Goal: Communication & Community: Answer question/provide support

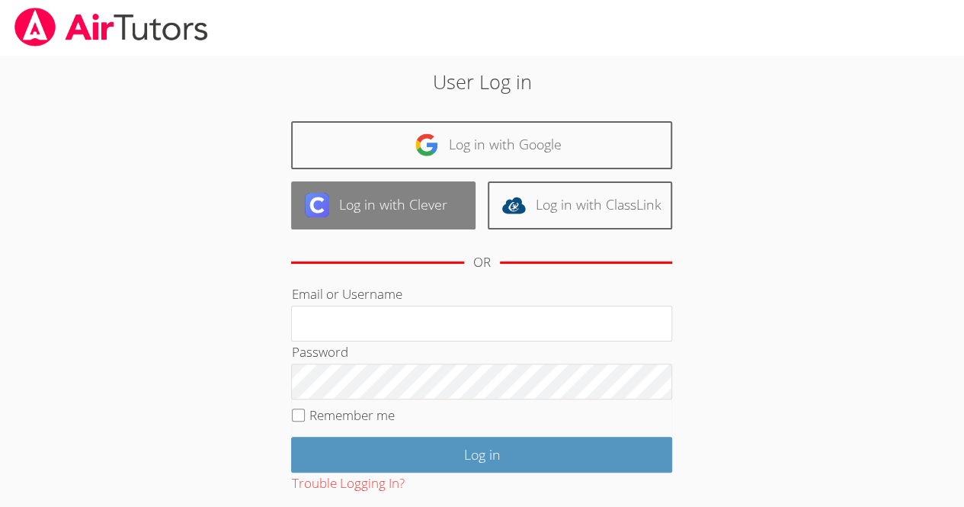
click at [405, 209] on link "Log in with Clever" at bounding box center [383, 205] width 184 height 48
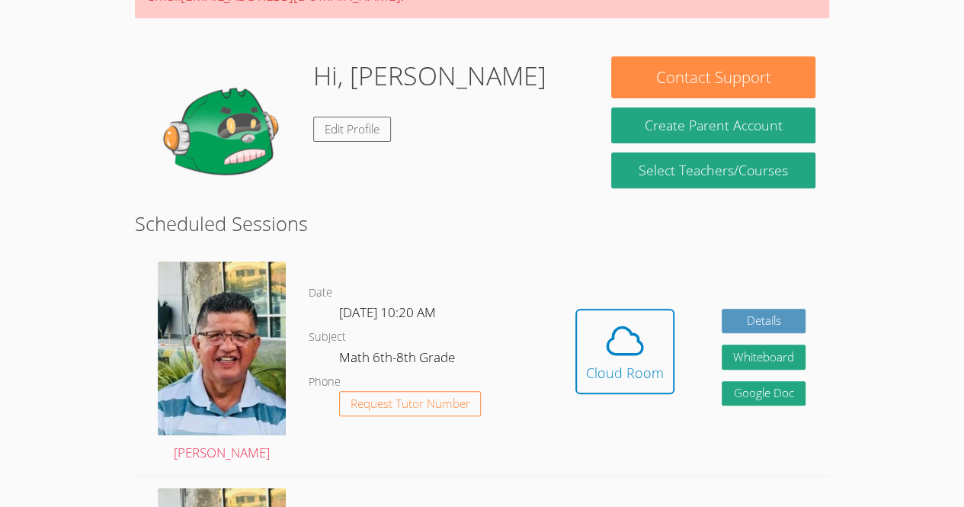
scroll to position [192, 0]
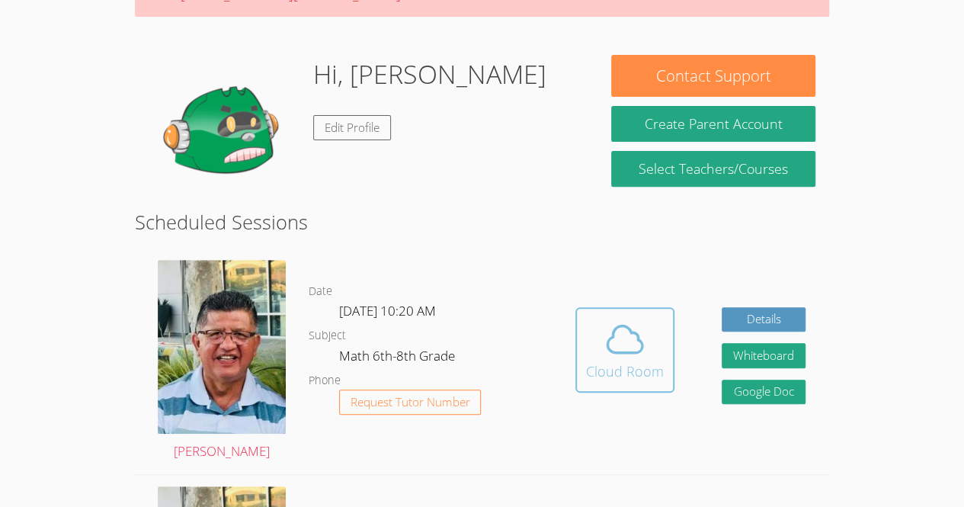
click at [623, 373] on div "Cloud Room" at bounding box center [625, 370] width 78 height 21
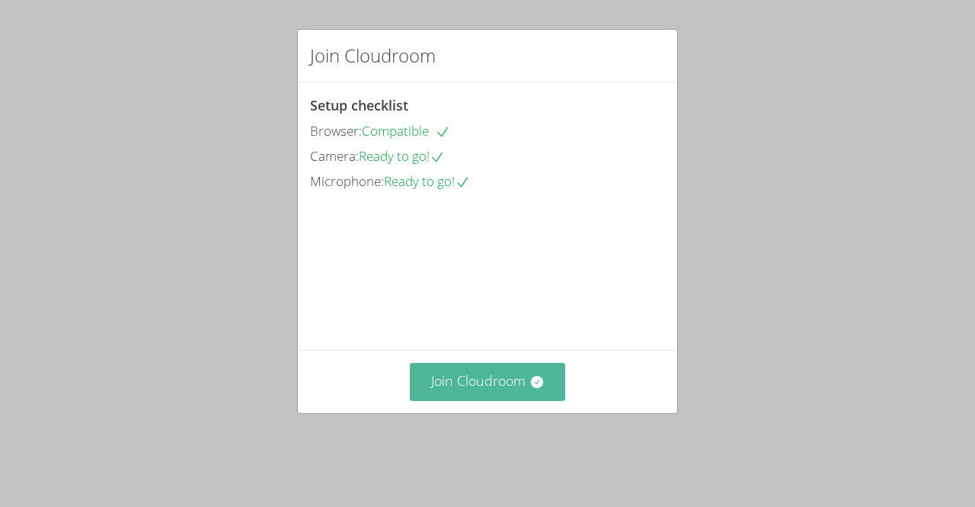
click at [444, 400] on button "Join Cloudroom" at bounding box center [488, 381] width 156 height 37
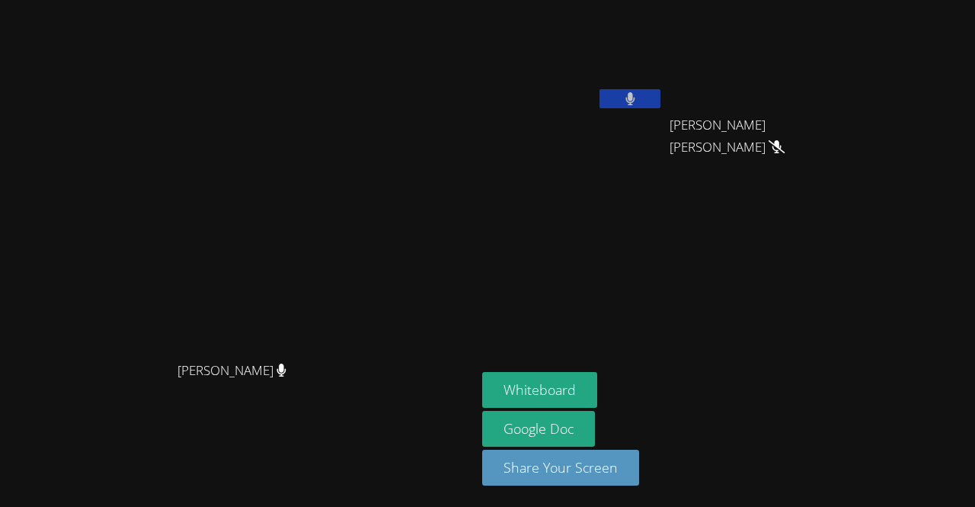
click at [660, 101] on button at bounding box center [630, 98] width 61 height 19
click at [638, 104] on icon at bounding box center [630, 98] width 16 height 13
click at [597, 387] on button "Whiteboard" at bounding box center [539, 390] width 115 height 36
click at [660, 104] on button at bounding box center [630, 98] width 61 height 19
click at [660, 103] on button at bounding box center [630, 98] width 61 height 19
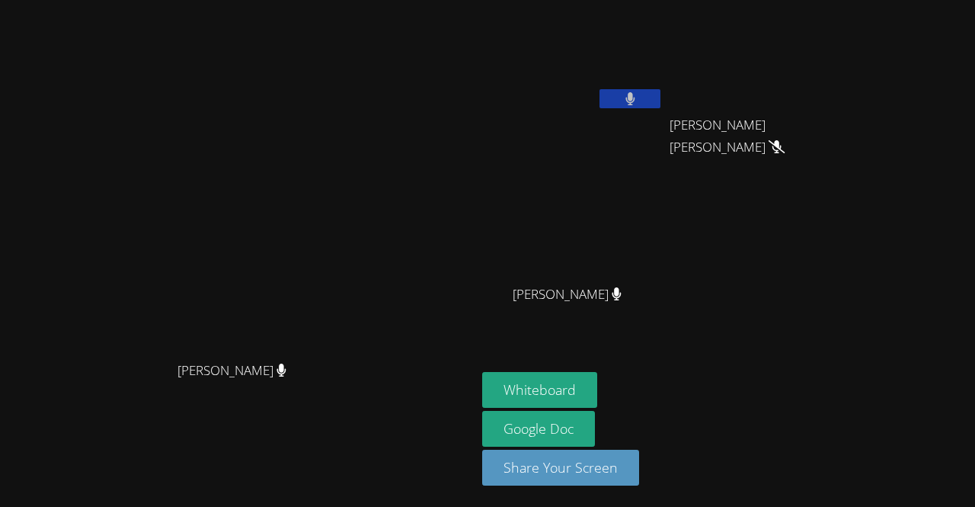
click at [635, 103] on icon at bounding box center [630, 98] width 10 height 13
click at [638, 98] on icon at bounding box center [630, 98] width 16 height 13
click at [660, 98] on button at bounding box center [630, 98] width 61 height 19
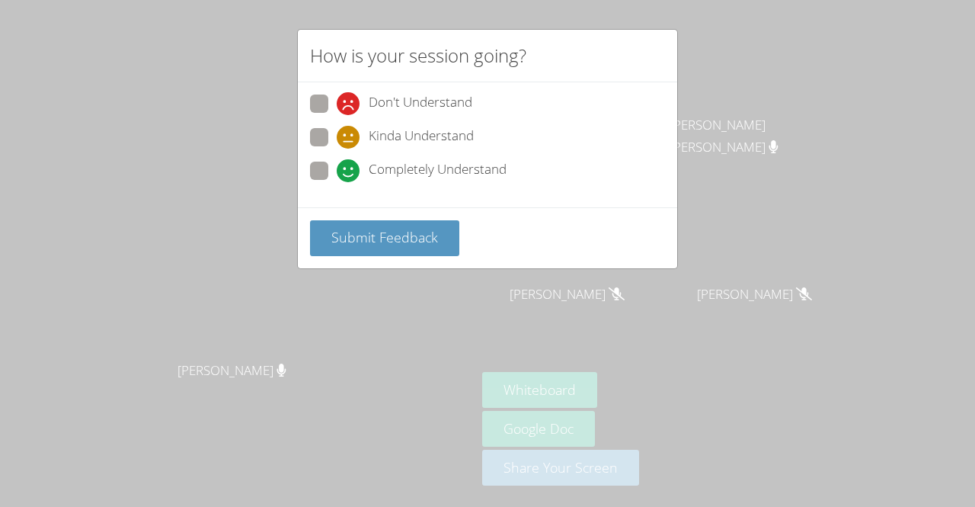
click at [451, 166] on span "Completely Understand" at bounding box center [438, 170] width 138 height 23
click at [350, 166] on input "Completely Understand" at bounding box center [343, 168] width 13 height 13
radio input "true"
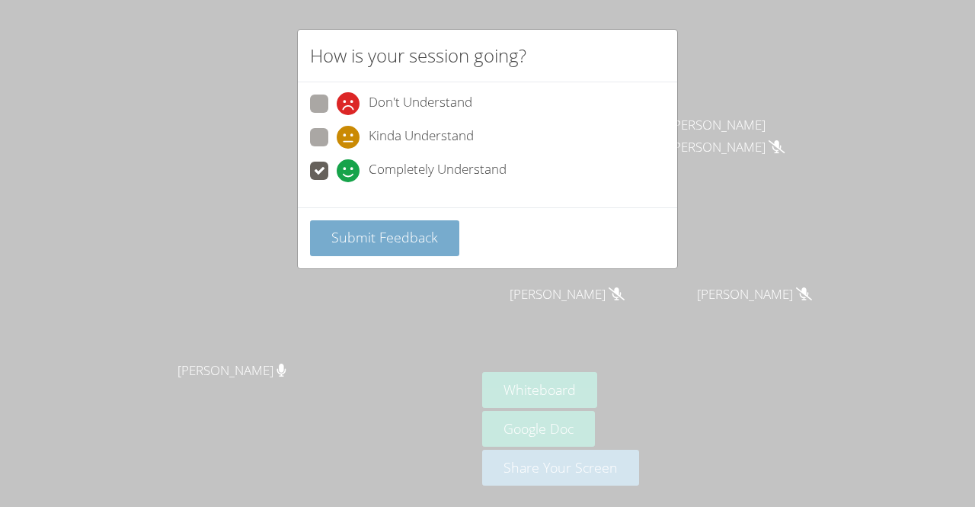
click at [417, 234] on span "Submit Feedback" at bounding box center [384, 237] width 107 height 18
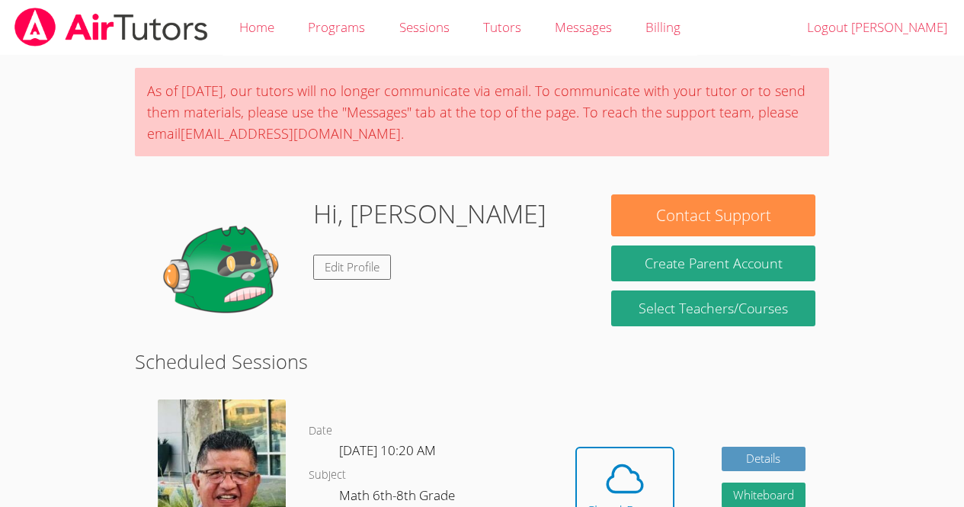
scroll to position [126, 0]
